Goal: Navigation & Orientation: Go to known website

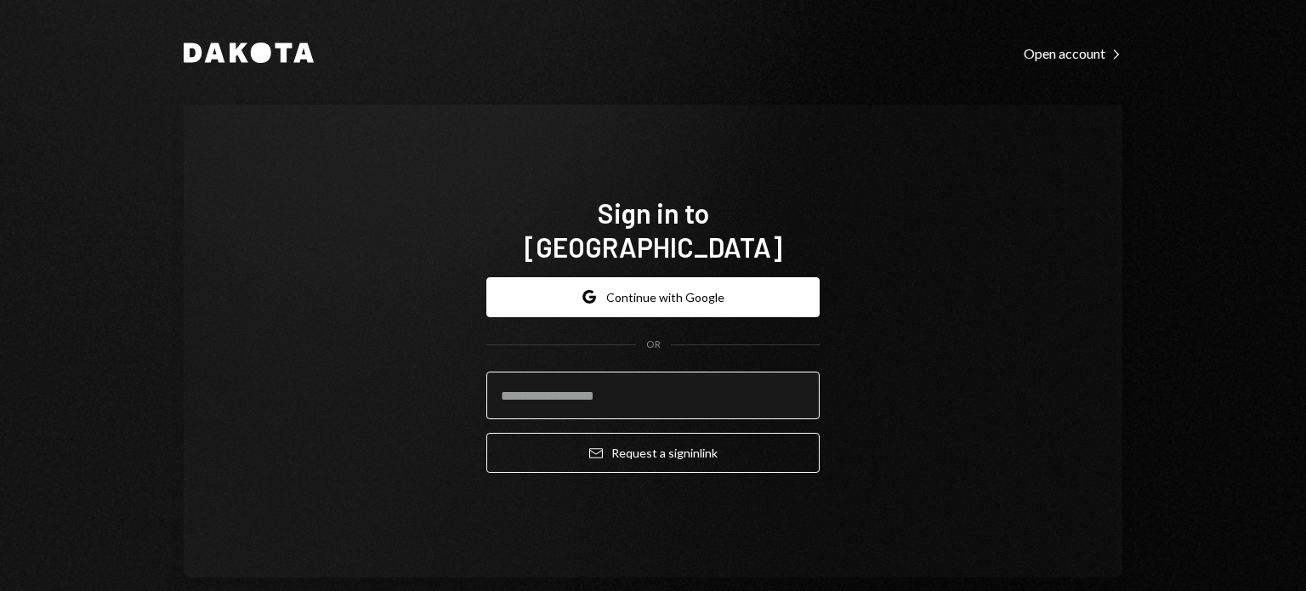
click at [653, 378] on input "email" at bounding box center [652, 396] width 333 height 48
type input "**********"
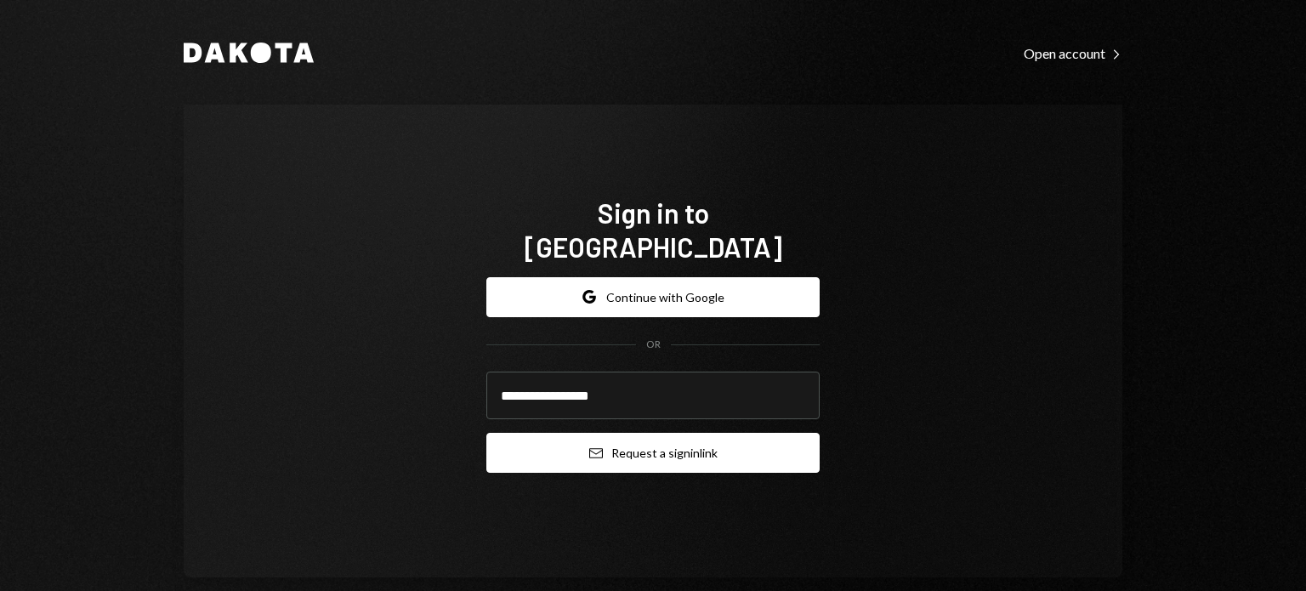
click at [623, 445] on button "Email Request a sign in link" at bounding box center [652, 453] width 333 height 40
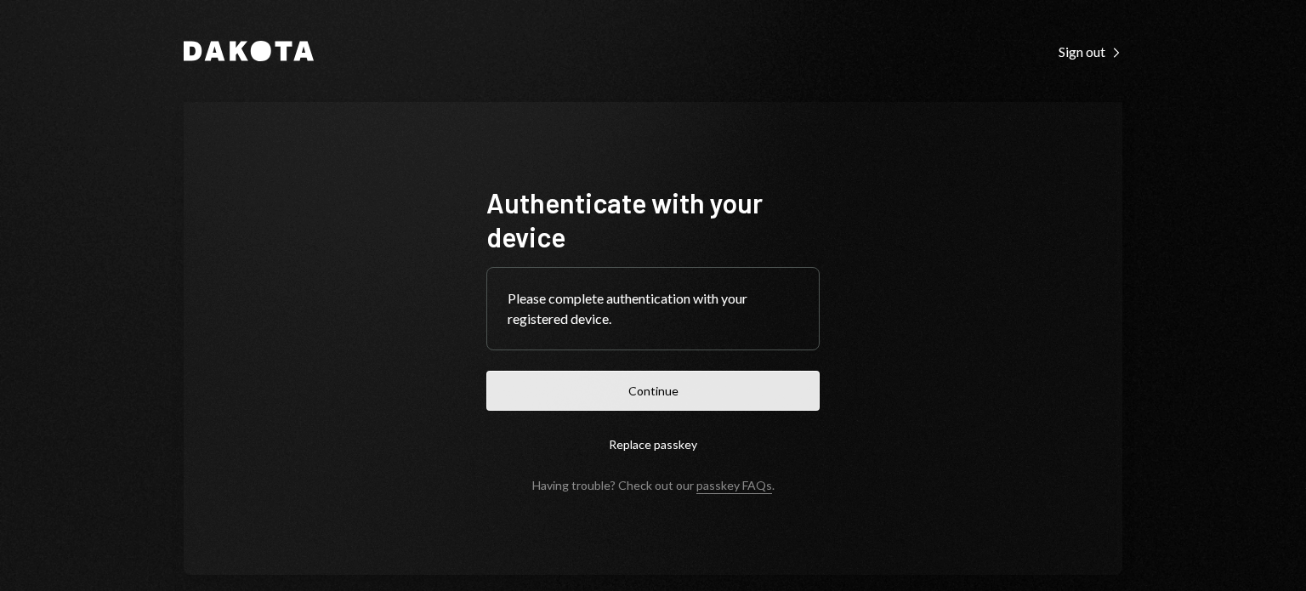
click at [633, 391] on button "Continue" at bounding box center [652, 391] width 333 height 40
